Goal: Information Seeking & Learning: Learn about a topic

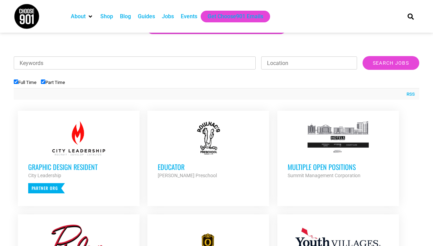
scroll to position [220, 0]
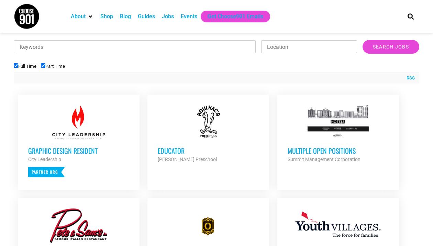
click at [309, 150] on h3 "Multiple Open Positions" at bounding box center [337, 150] width 101 height 9
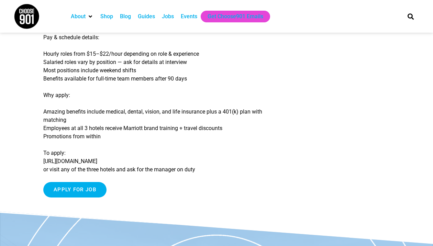
scroll to position [173, 0]
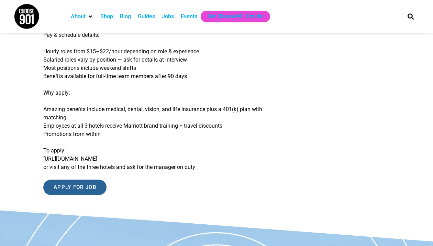
click at [88, 185] on input "Apply for job" at bounding box center [74, 186] width 63 height 15
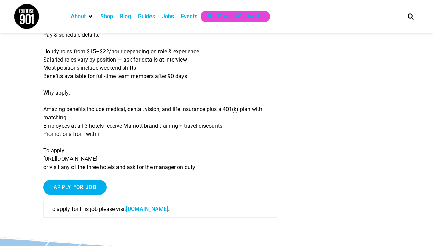
click at [161, 208] on link "www.summitmgmtcorp.com" at bounding box center [147, 208] width 42 height 7
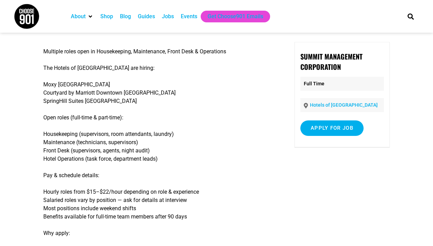
scroll to position [33, 0]
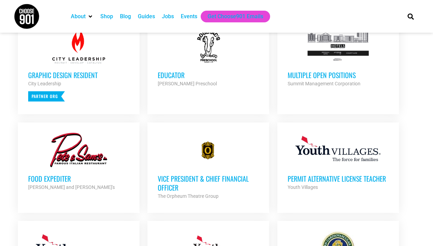
scroll to position [297, 0]
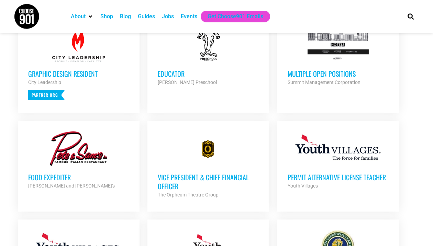
click at [337, 174] on h3 "Permit Alternative License Teacher" at bounding box center [337, 176] width 101 height 9
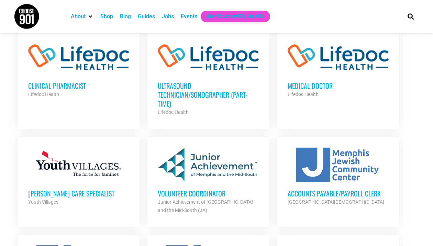
scroll to position [587, 0]
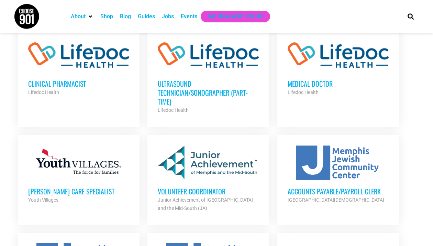
click at [83, 186] on h3 "[PERSON_NAME] Care Specialist" at bounding box center [78, 190] width 101 height 9
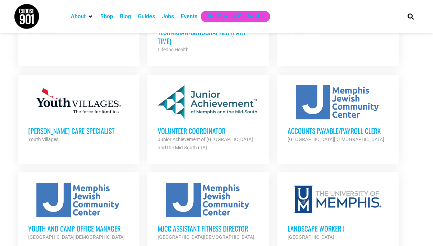
scroll to position [648, 0]
click at [200, 126] on h3 "Volunteer Coordinator" at bounding box center [208, 130] width 101 height 9
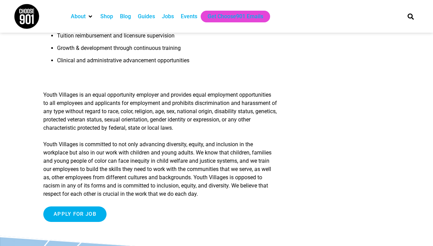
scroll to position [1015, 0]
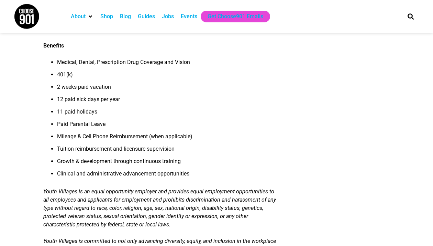
scroll to position [585, 0]
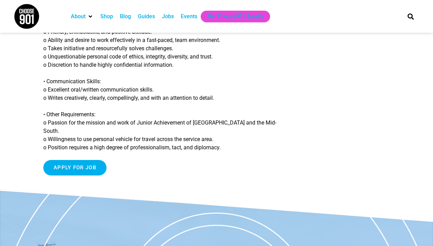
scroll to position [730, 0]
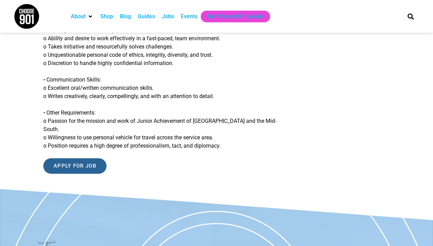
click at [80, 159] on input "Apply for job" at bounding box center [74, 165] width 63 height 15
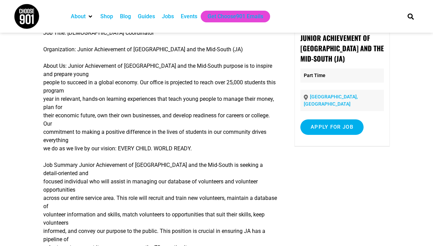
scroll to position [53, 0]
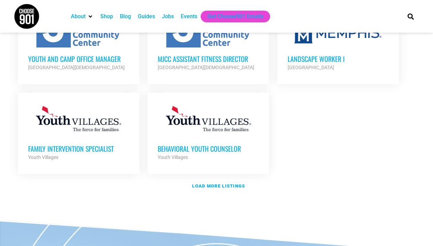
scroll to position [837, 0]
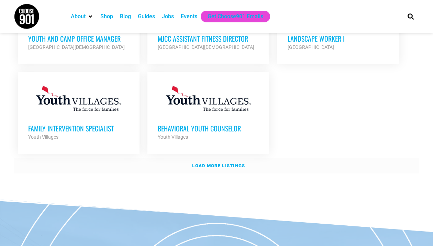
click at [232, 163] on strong "Load more listings" at bounding box center [218, 165] width 53 height 5
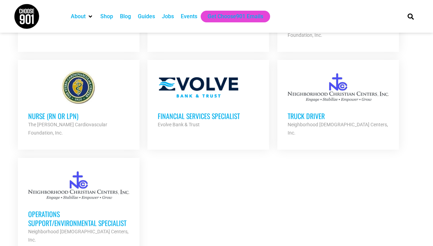
scroll to position [1441, 0]
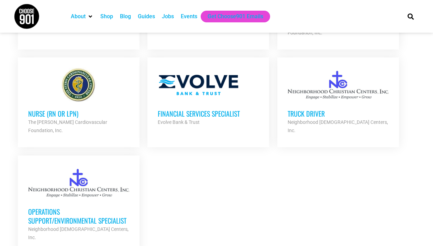
click at [103, 207] on h3 "Operations Support/Environmental Specialist" at bounding box center [78, 216] width 101 height 18
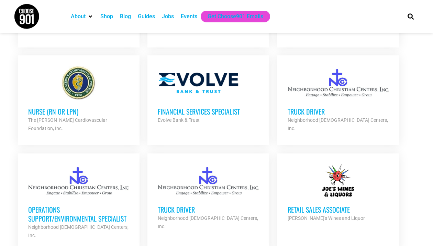
scroll to position [1442, 0]
click at [209, 107] on h3 "Financial Services Specialist" at bounding box center [208, 111] width 101 height 9
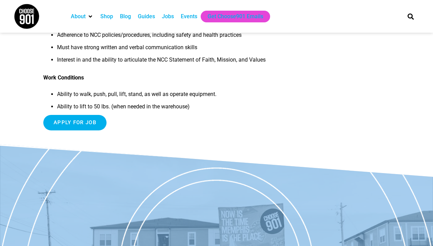
scroll to position [417, 0]
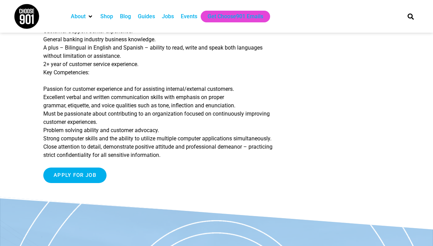
scroll to position [416, 0]
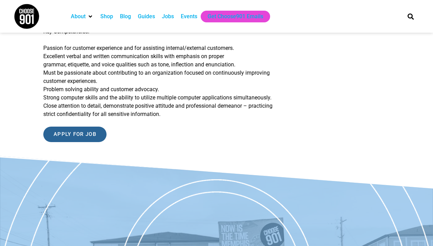
click at [88, 132] on input "Apply for job" at bounding box center [74, 133] width 63 height 15
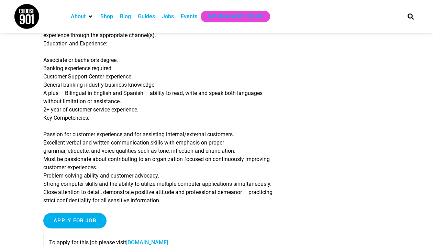
scroll to position [331, 0]
